Goal: Task Accomplishment & Management: Use online tool/utility

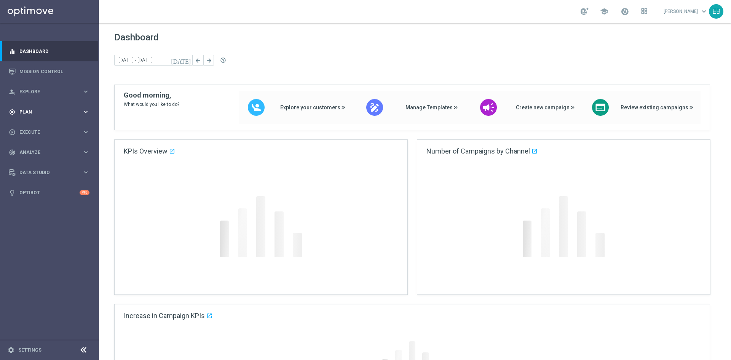
click at [72, 105] on div "gps_fixed Plan keyboard_arrow_right" at bounding box center [49, 112] width 98 height 20
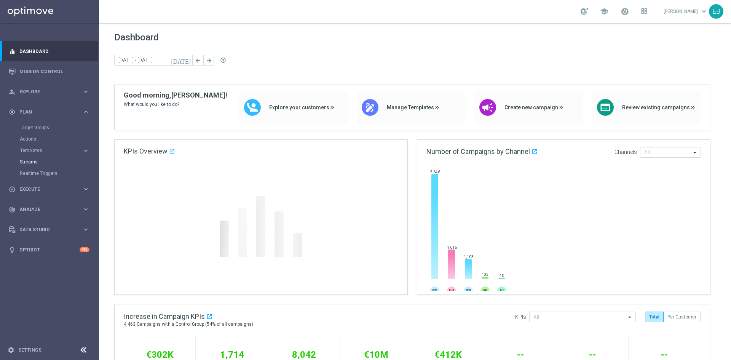
click at [46, 152] on span "Templates" at bounding box center [47, 150] width 54 height 5
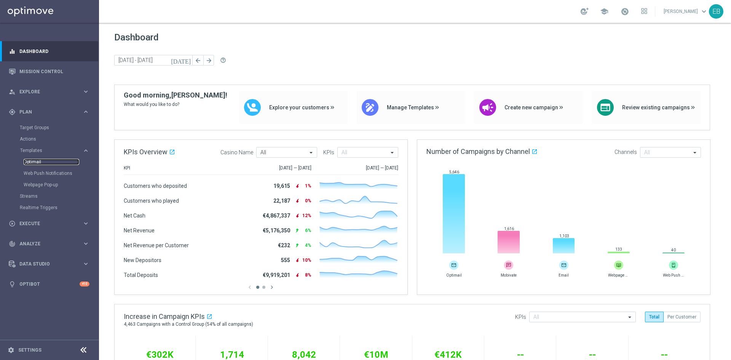
click at [35, 160] on link "Optimail" at bounding box center [52, 162] width 56 height 6
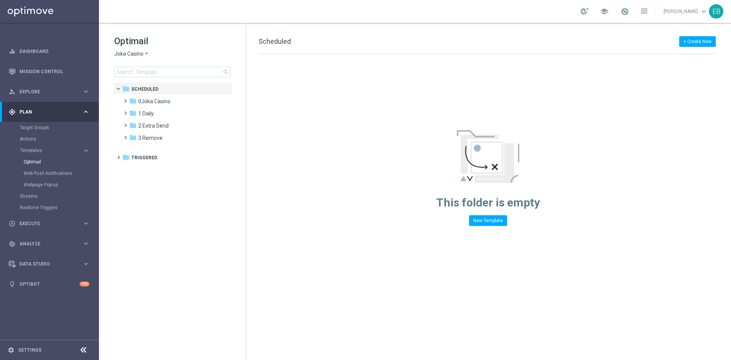
click at [137, 57] on span "Joka Casino" at bounding box center [128, 53] width 29 height 7
click at [0, 0] on span "Jackpot [PERSON_NAME]" at bounding box center [0, 0] width 0 height 0
click at [196, 99] on div "folder 1 Daily" at bounding box center [173, 101] width 88 height 9
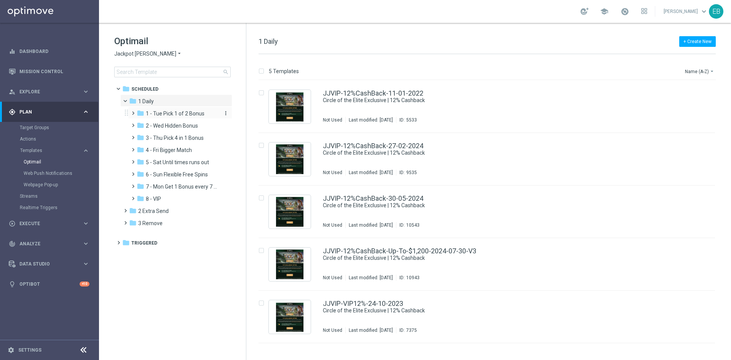
click at [176, 116] on span "1 - Tue Pick 1 of 2 Bonus" at bounding box center [175, 113] width 59 height 7
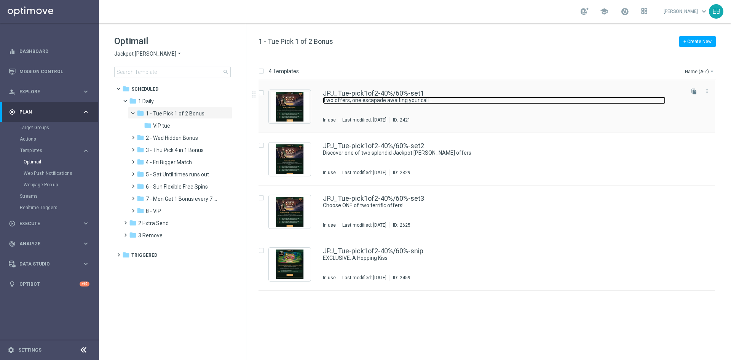
click at [500, 102] on link "Two offers, one escapade awaiting your call..." at bounding box center [494, 100] width 343 height 7
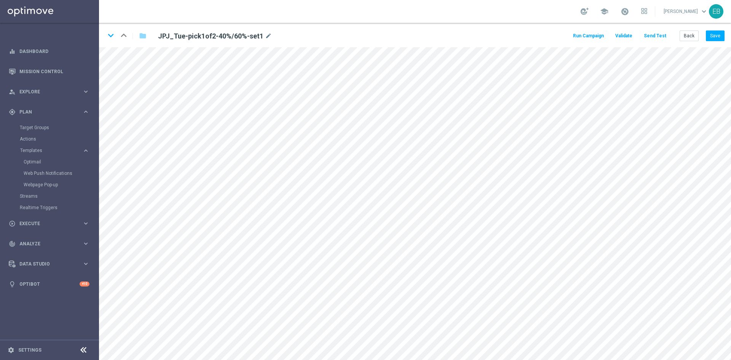
click at [654, 36] on button "Send Test" at bounding box center [655, 36] width 25 height 10
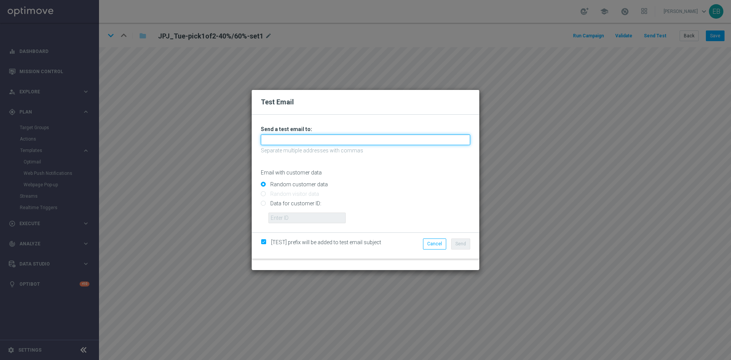
click at [271, 142] on input "text" at bounding box center [365, 139] width 209 height 11
drag, startPoint x: 289, startPoint y: 140, endPoint x: 154, endPoint y: 129, distance: 135.2
click at [154, 129] on div "Test Email Unable to send test email. If this problem persists, contact your CS…" at bounding box center [365, 180] width 731 height 360
paste input "@[DOMAIN_NAME]"
type input "[EMAIL_ADDRESS][DOMAIN_NAME]"
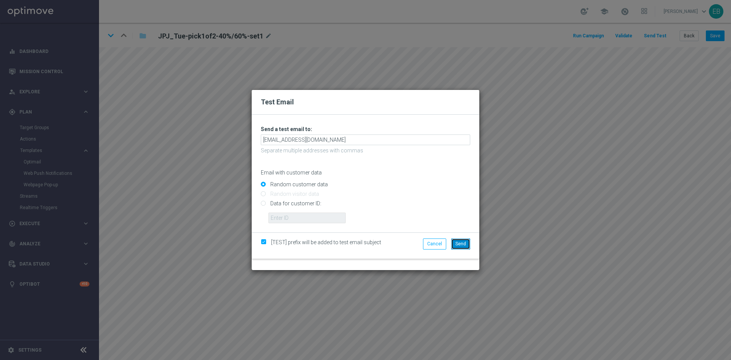
click at [464, 244] on span "Send" at bounding box center [460, 243] width 11 height 5
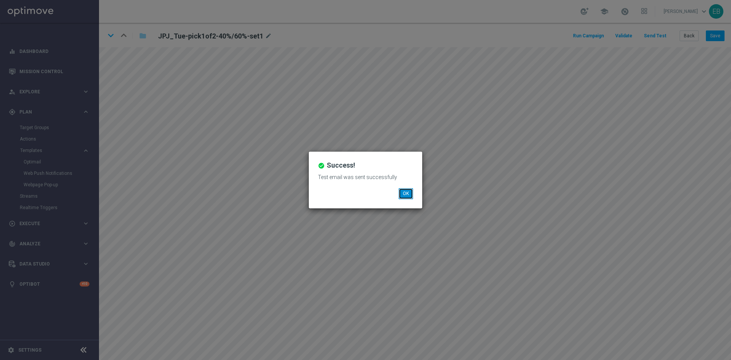
click at [409, 194] on button "OK" at bounding box center [406, 193] width 14 height 11
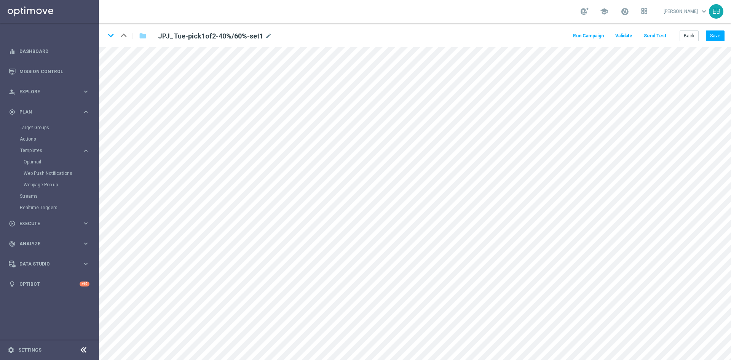
click at [653, 35] on button "Send Test" at bounding box center [655, 36] width 25 height 10
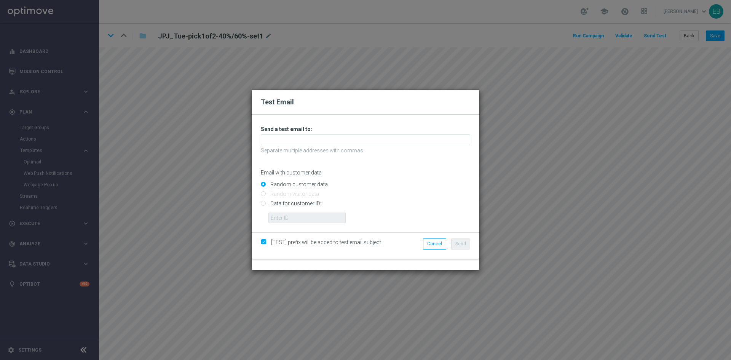
click at [282, 147] on div "Unable to send test email. If this problem persists, contact your CSM for assis…" at bounding box center [365, 174] width 209 height 97
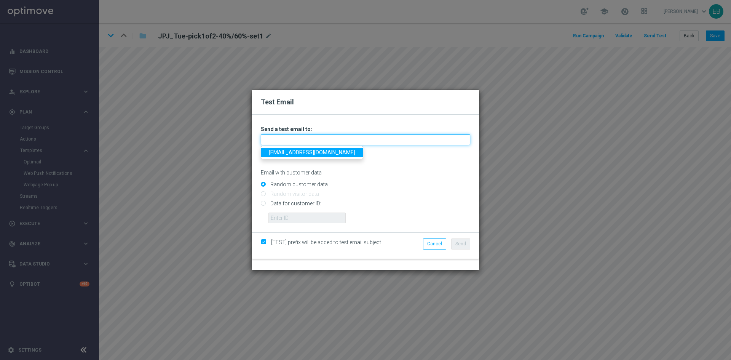
click at [288, 144] on input "text" at bounding box center [365, 139] width 209 height 11
type input "e"
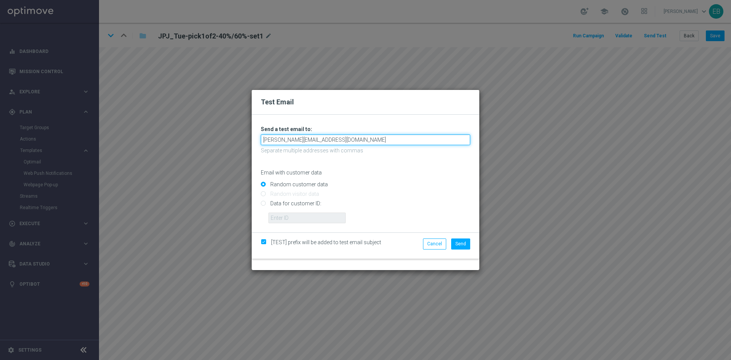
type input "[PERSON_NAME][EMAIL_ADDRESS][DOMAIN_NAME]"
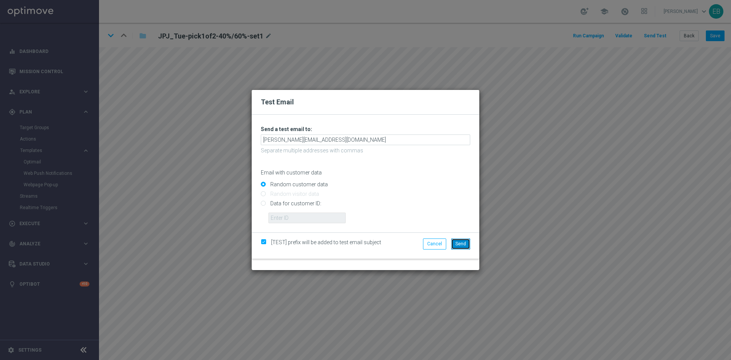
click at [461, 241] on span "Send" at bounding box center [460, 243] width 11 height 5
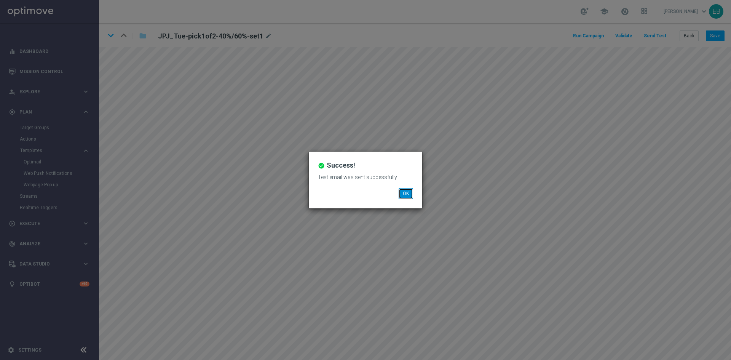
click at [410, 196] on button "OK" at bounding box center [406, 193] width 14 height 11
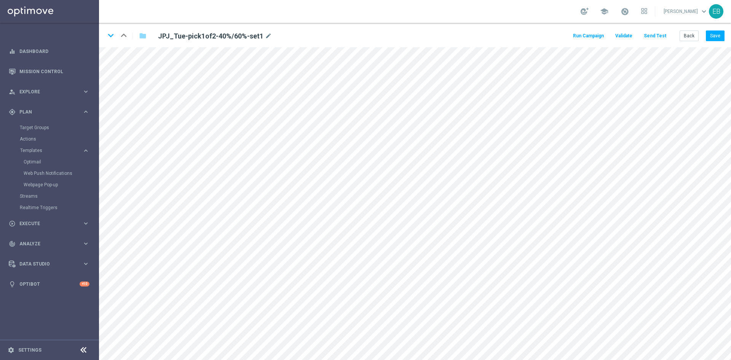
click at [658, 35] on button "Send Test" at bounding box center [655, 36] width 25 height 10
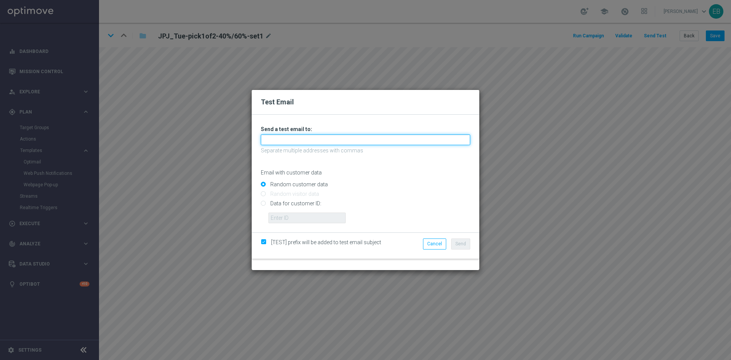
drag, startPoint x: 304, startPoint y: 142, endPoint x: 298, endPoint y: 138, distance: 7.0
click at [304, 142] on input "text" at bounding box center [365, 139] width 209 height 11
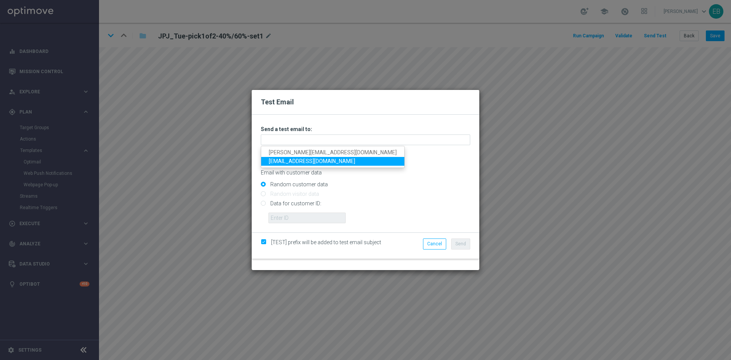
click at [280, 158] on link "[EMAIL_ADDRESS][DOMAIN_NAME]" at bounding box center [332, 161] width 143 height 9
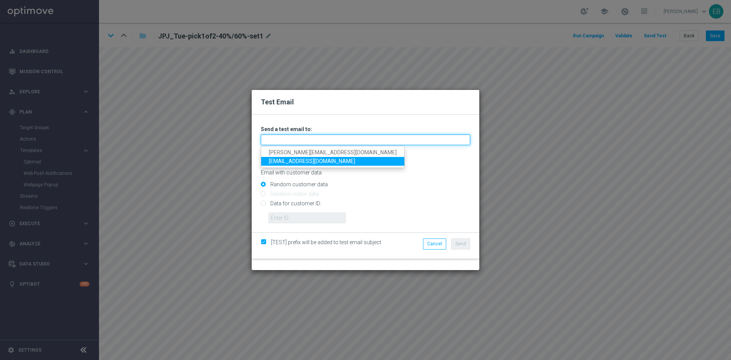
type input "[EMAIL_ADDRESS][DOMAIN_NAME]"
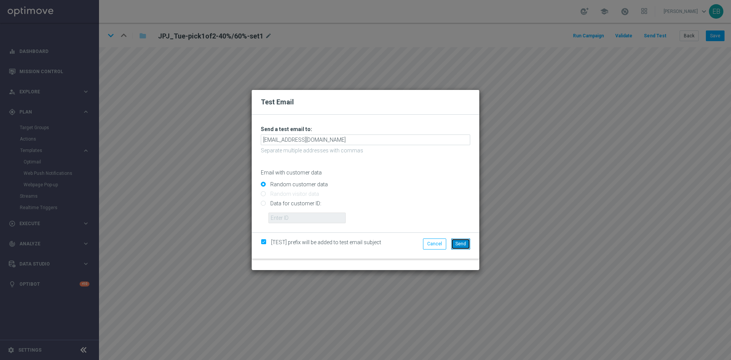
click at [459, 247] on button "Send" at bounding box center [460, 243] width 19 height 11
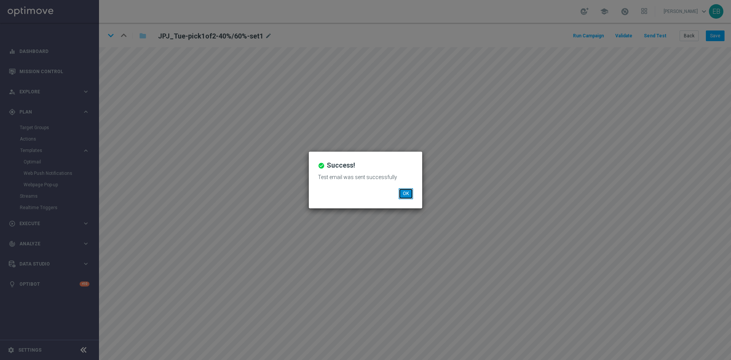
click at [406, 195] on button "OK" at bounding box center [406, 193] width 14 height 11
